Goal: Navigation & Orientation: Find specific page/section

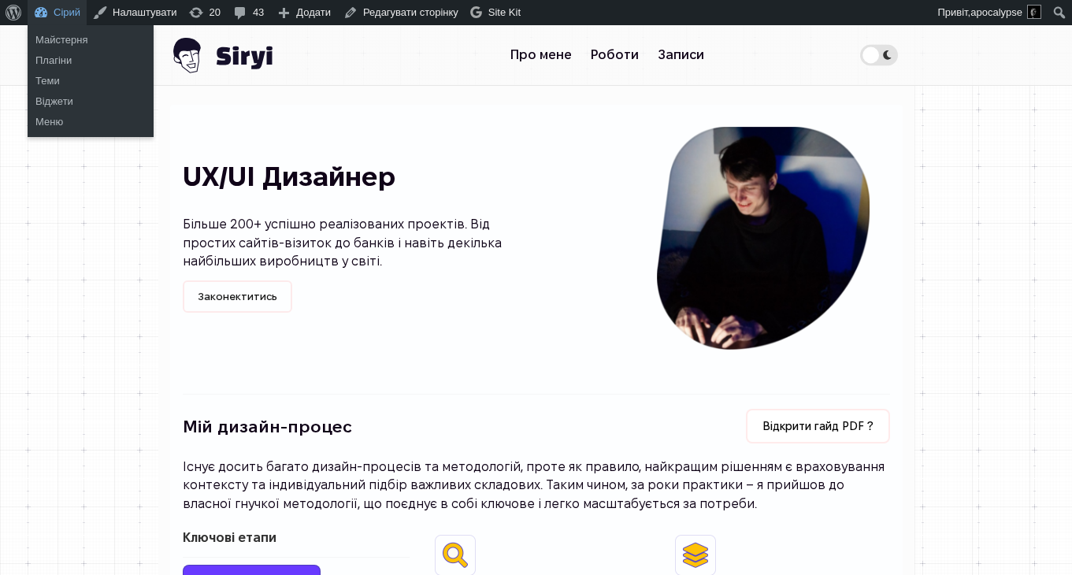
click at [80, 1] on link "Сірий" at bounding box center [57, 12] width 59 height 25
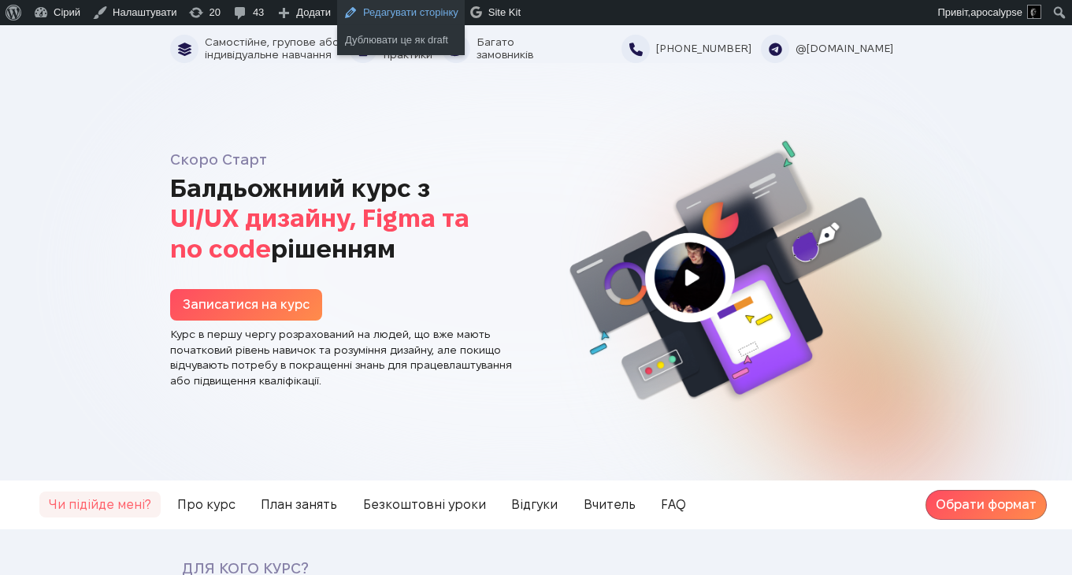
click at [443, 12] on link "Редагувати сторінку" at bounding box center [401, 12] width 128 height 25
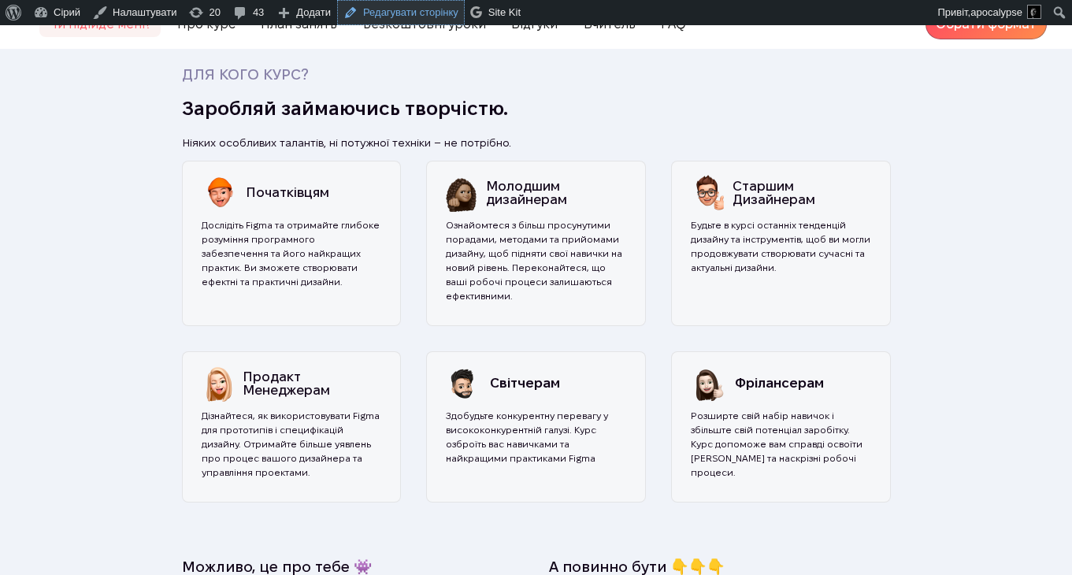
scroll to position [497, 0]
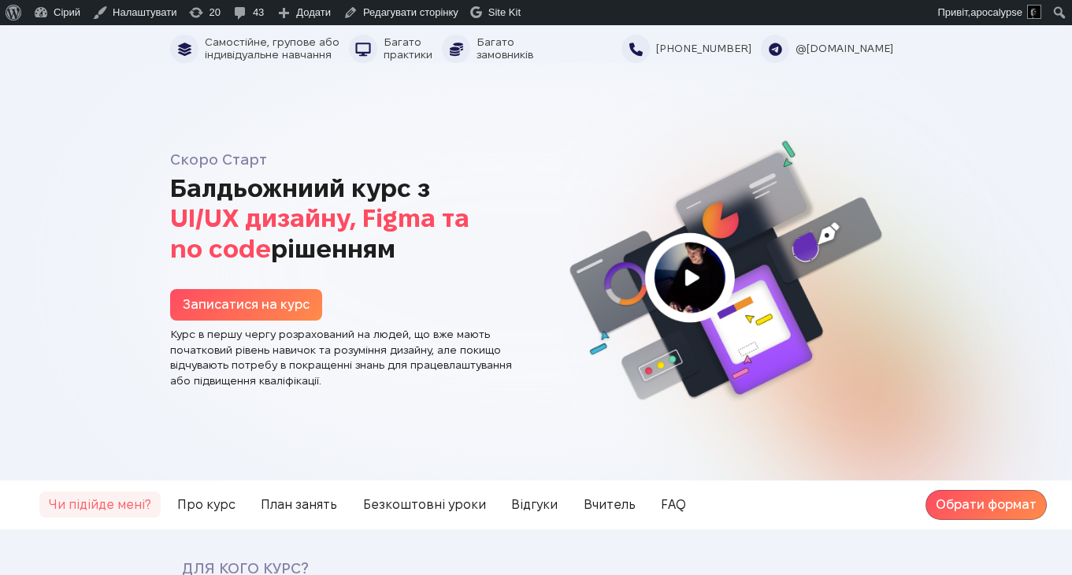
scroll to position [497, 0]
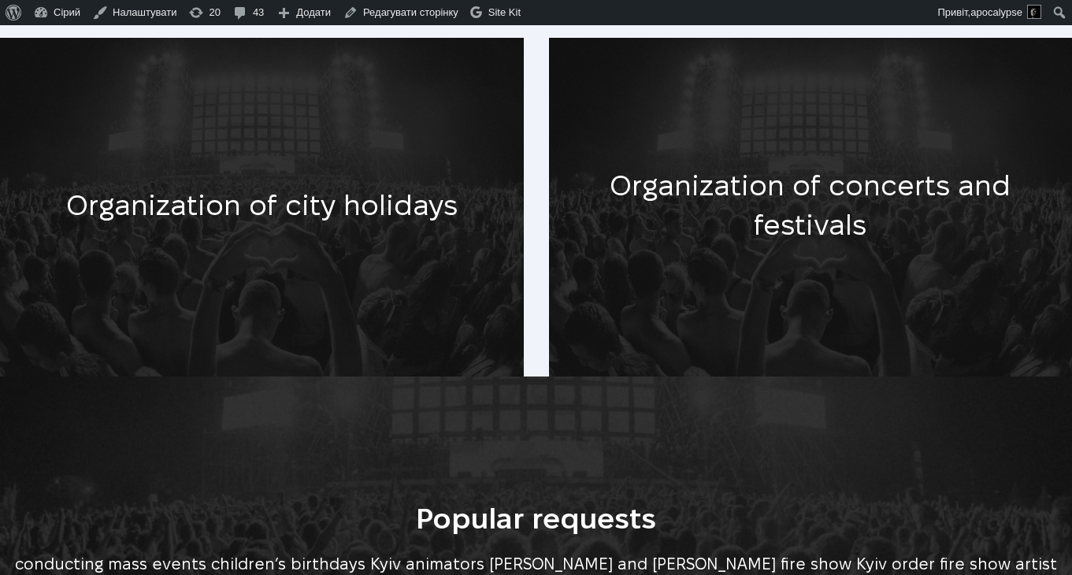
scroll to position [757, 0]
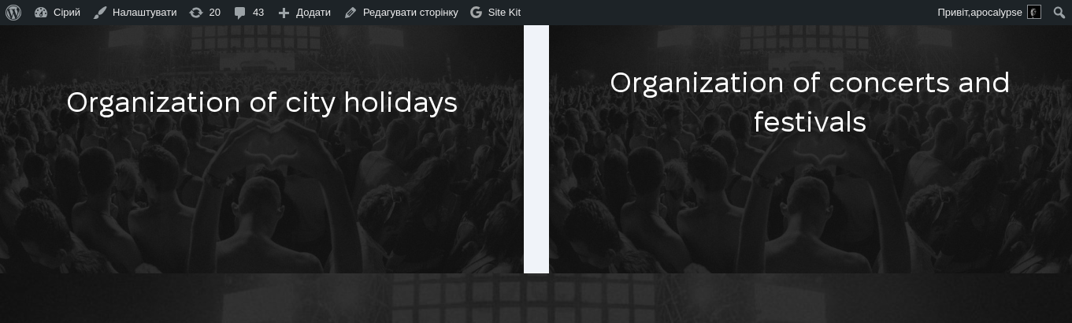
scroll to position [479, 0]
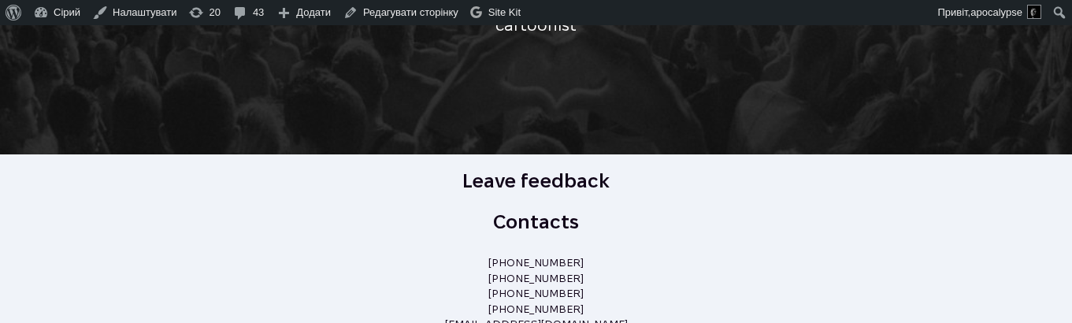
scroll to position [792, 0]
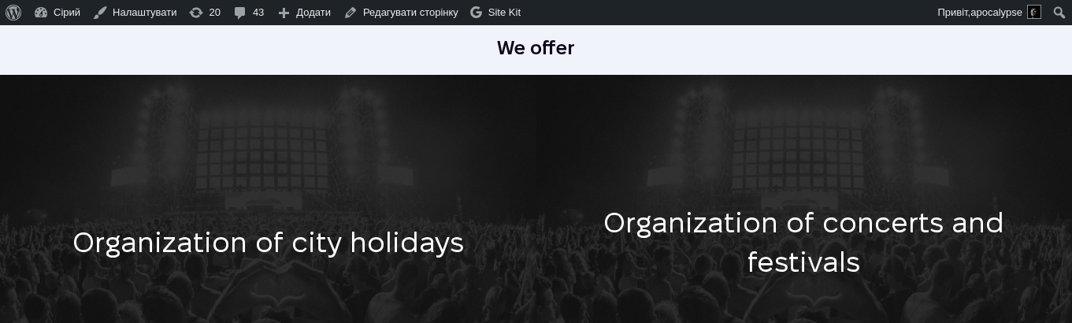
scroll to position [330, 0]
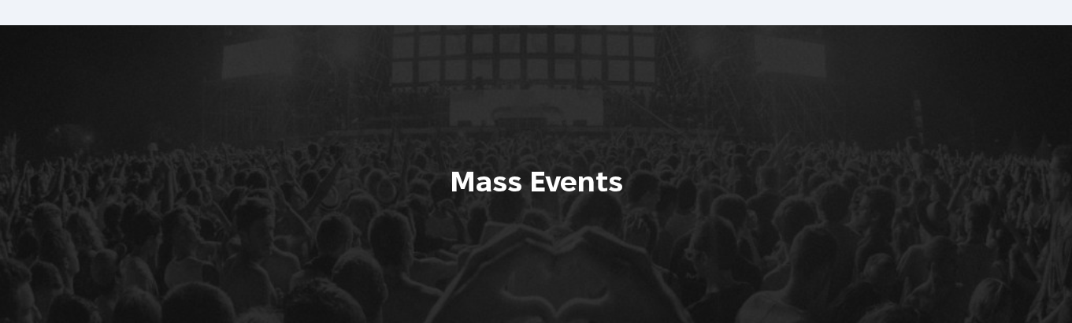
scroll to position [330, 0]
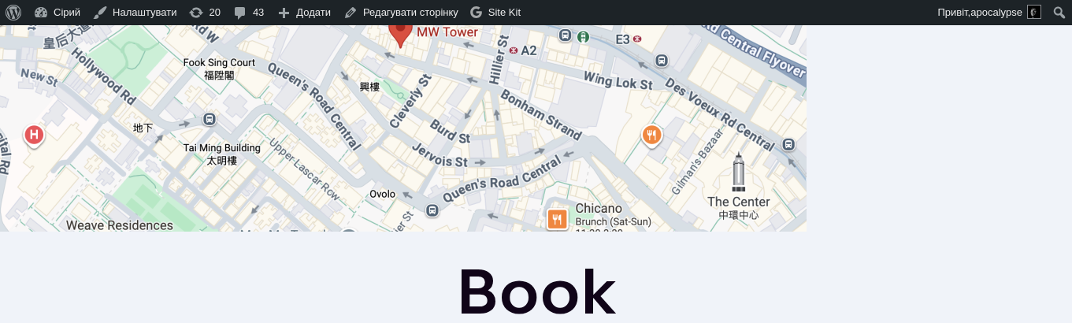
scroll to position [1735, 0]
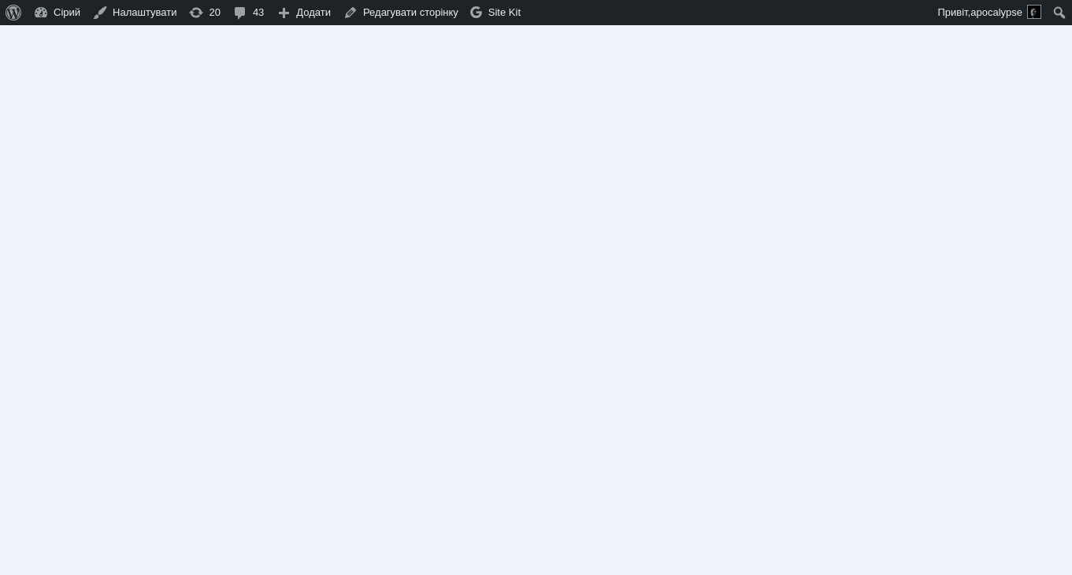
scroll to position [2468, 0]
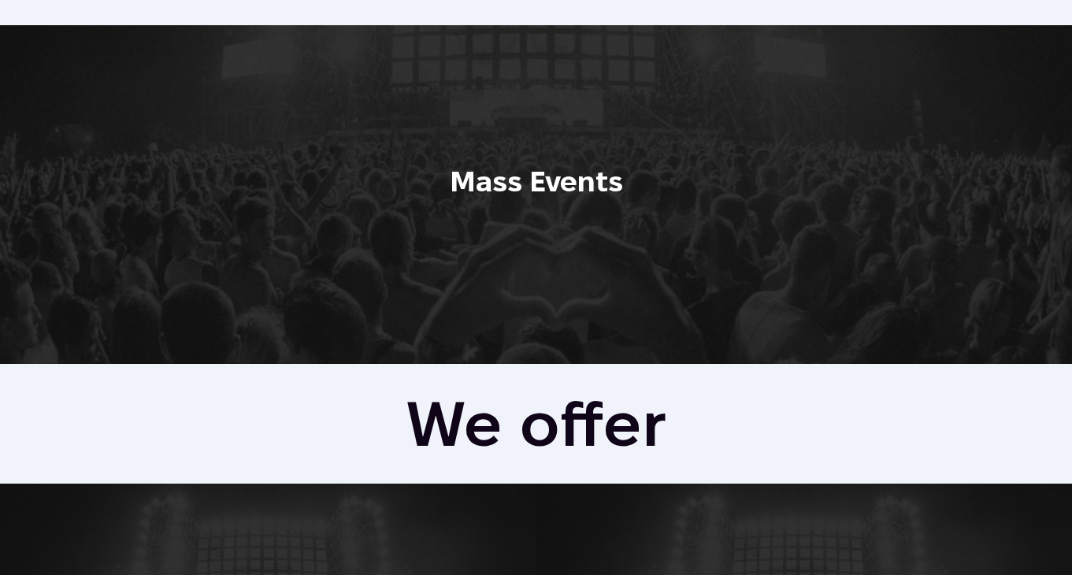
scroll to position [1969, 0]
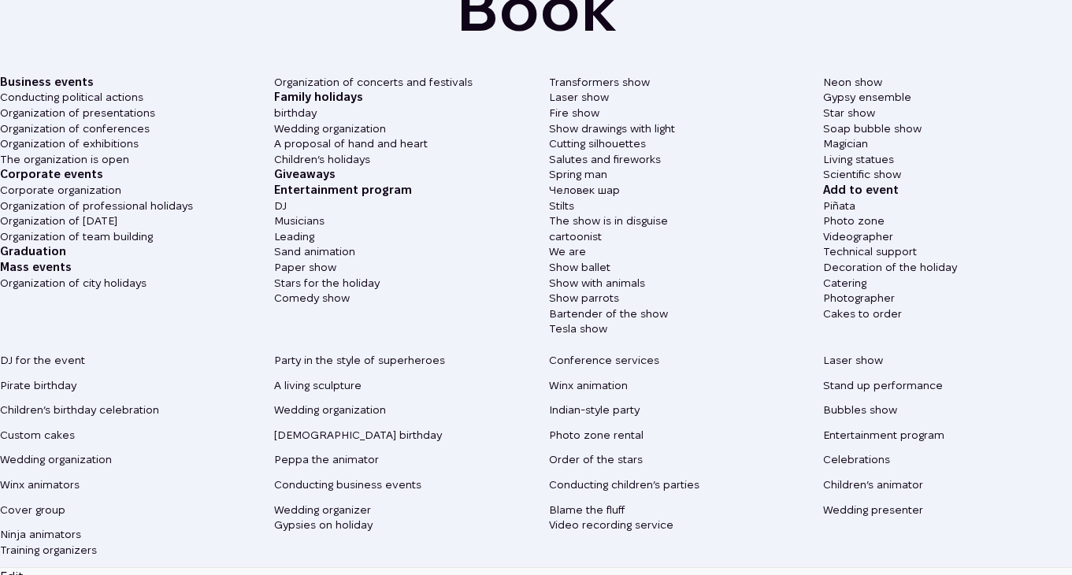
scroll to position [2179, 0]
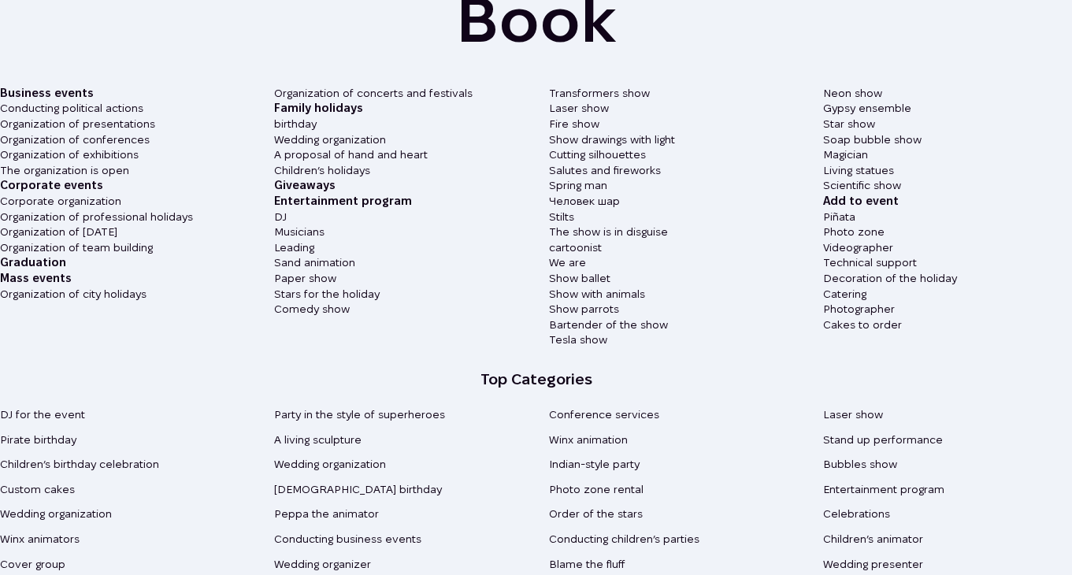
scroll to position [2232, 0]
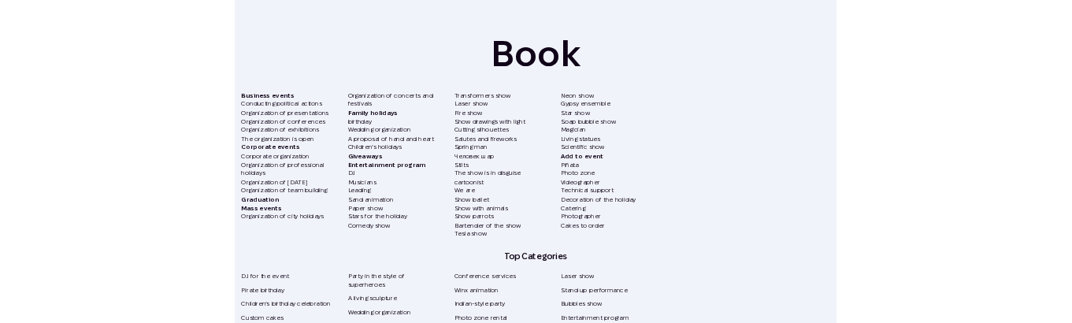
scroll to position [2087, 0]
